Goal: Task Accomplishment & Management: Use online tool/utility

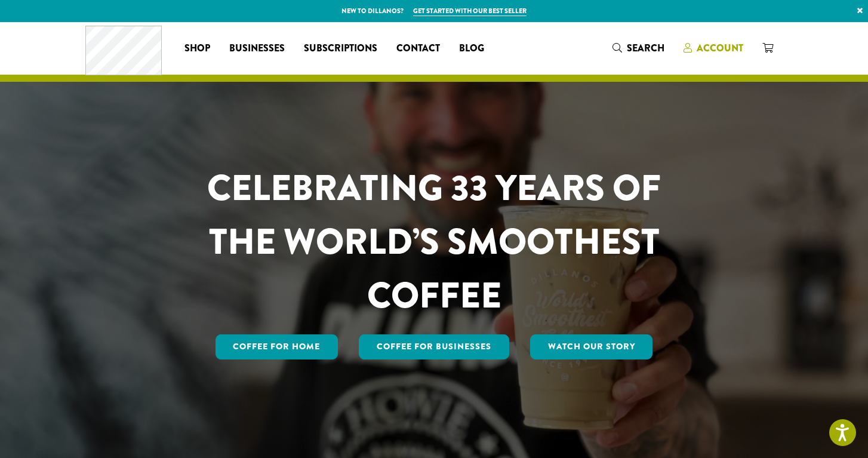
click at [721, 46] on span "Account" at bounding box center [720, 48] width 47 height 14
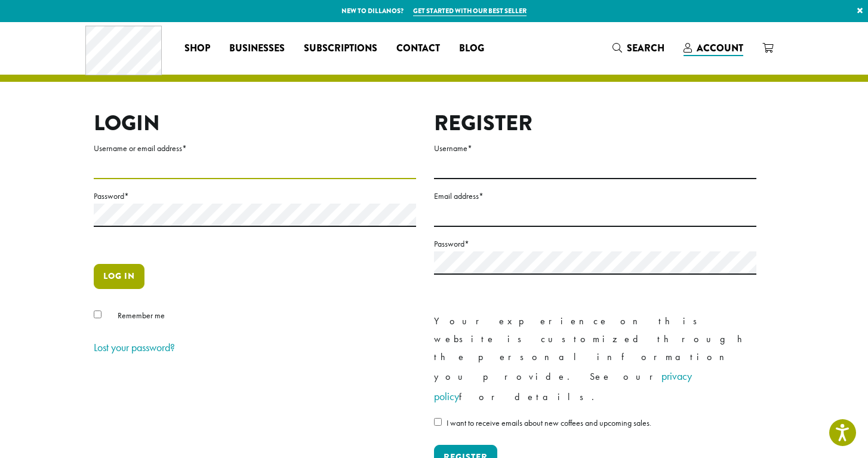
type input "**********"
click at [116, 280] on button "Log in" at bounding box center [119, 276] width 51 height 25
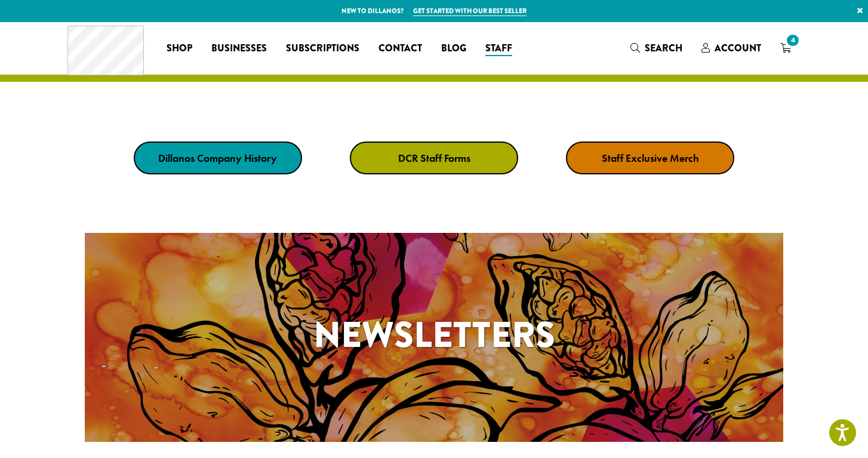
click at [439, 162] on strong "DCR Staff Forms" at bounding box center [434, 158] width 72 height 14
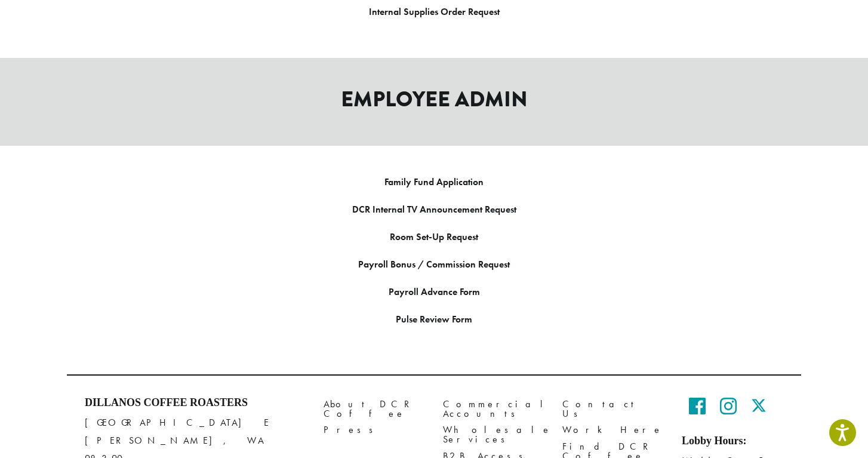
scroll to position [1733, 0]
click at [384, 257] on link "Payroll Bonus / Commission Request" at bounding box center [434, 263] width 152 height 13
